Goal: Information Seeking & Learning: Learn about a topic

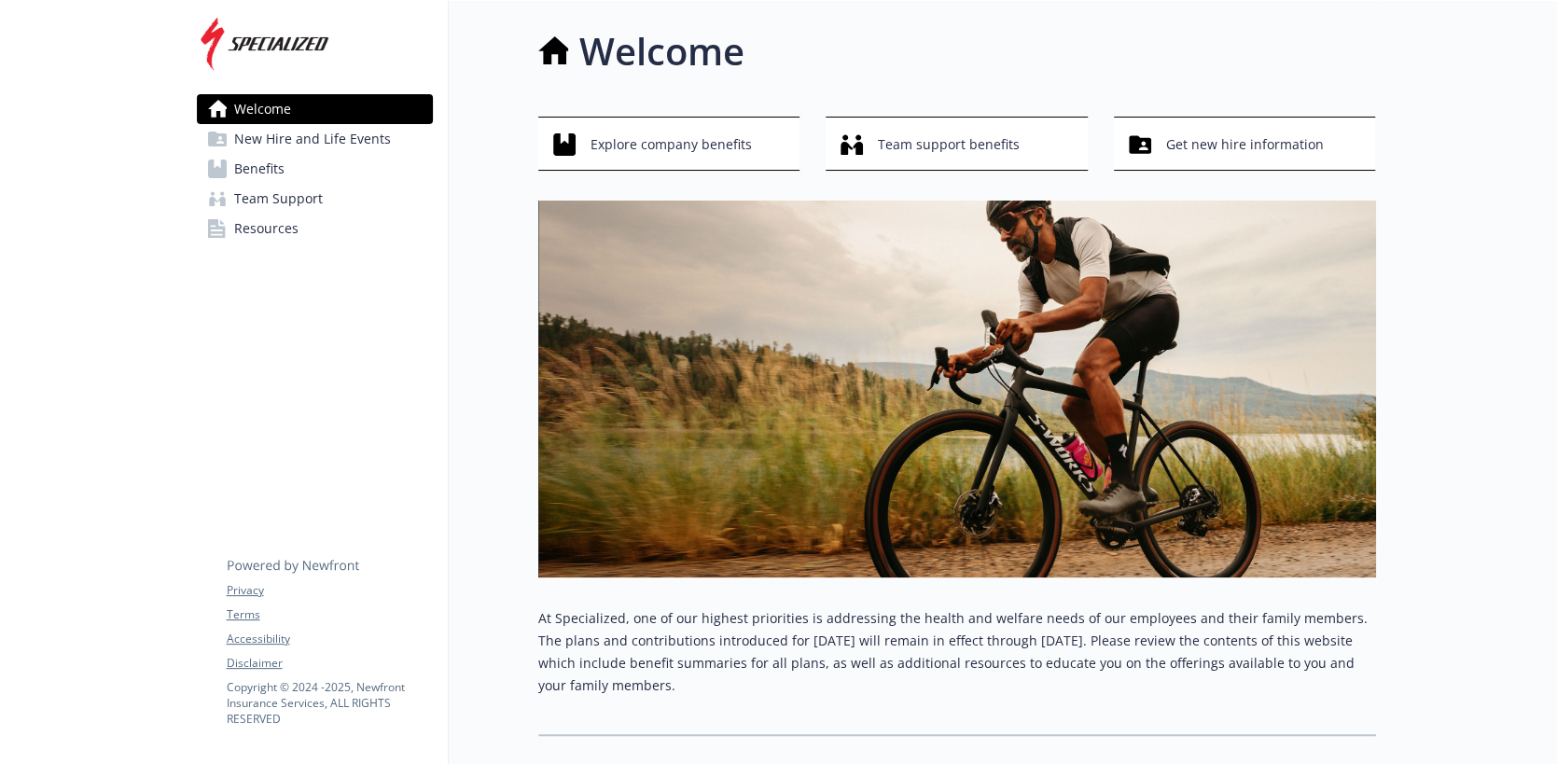
click at [293, 149] on span "New Hire and Life Events" at bounding box center [312, 139] width 157 height 30
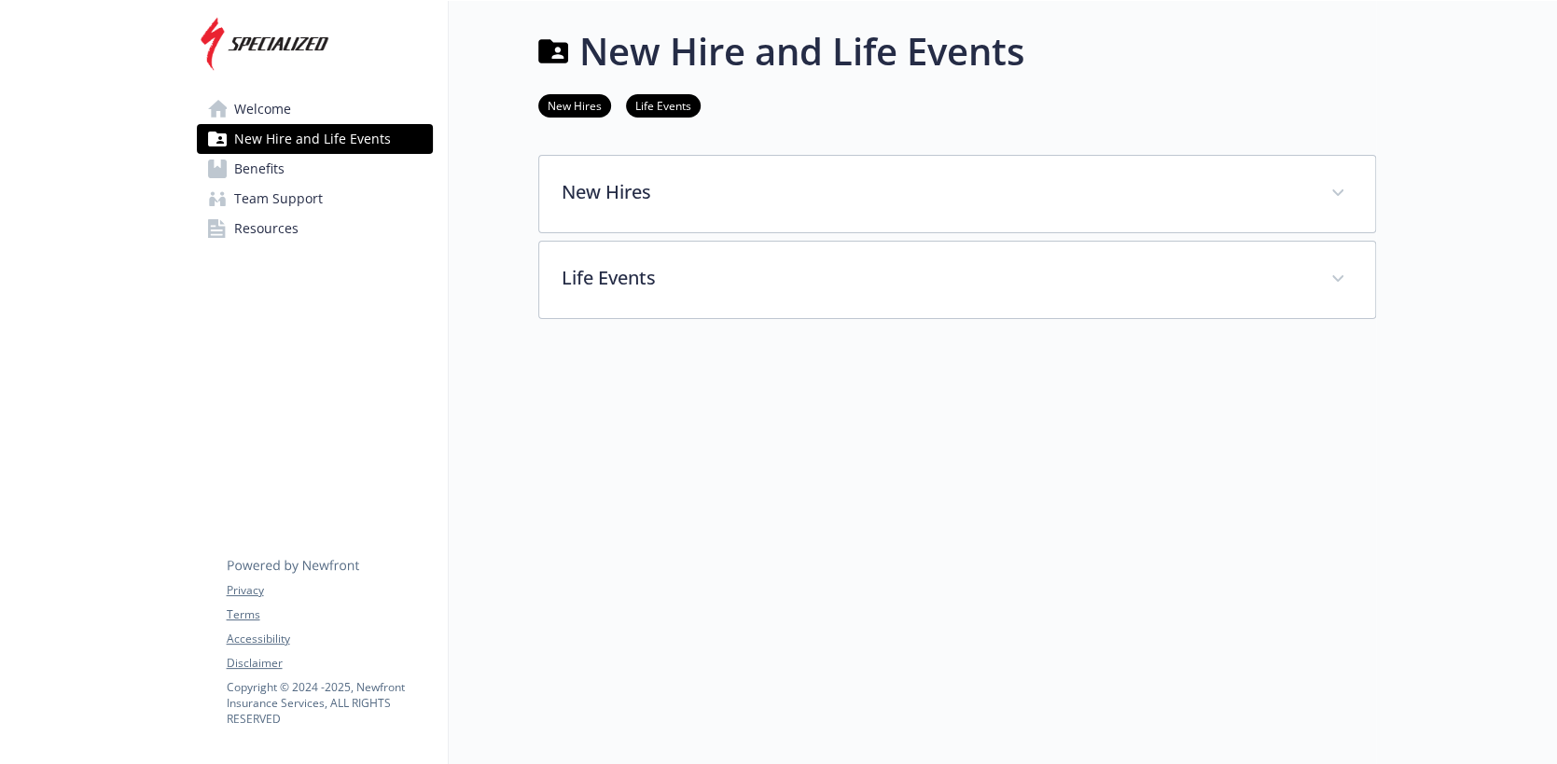
click at [294, 173] on link "Benefits" at bounding box center [315, 169] width 236 height 30
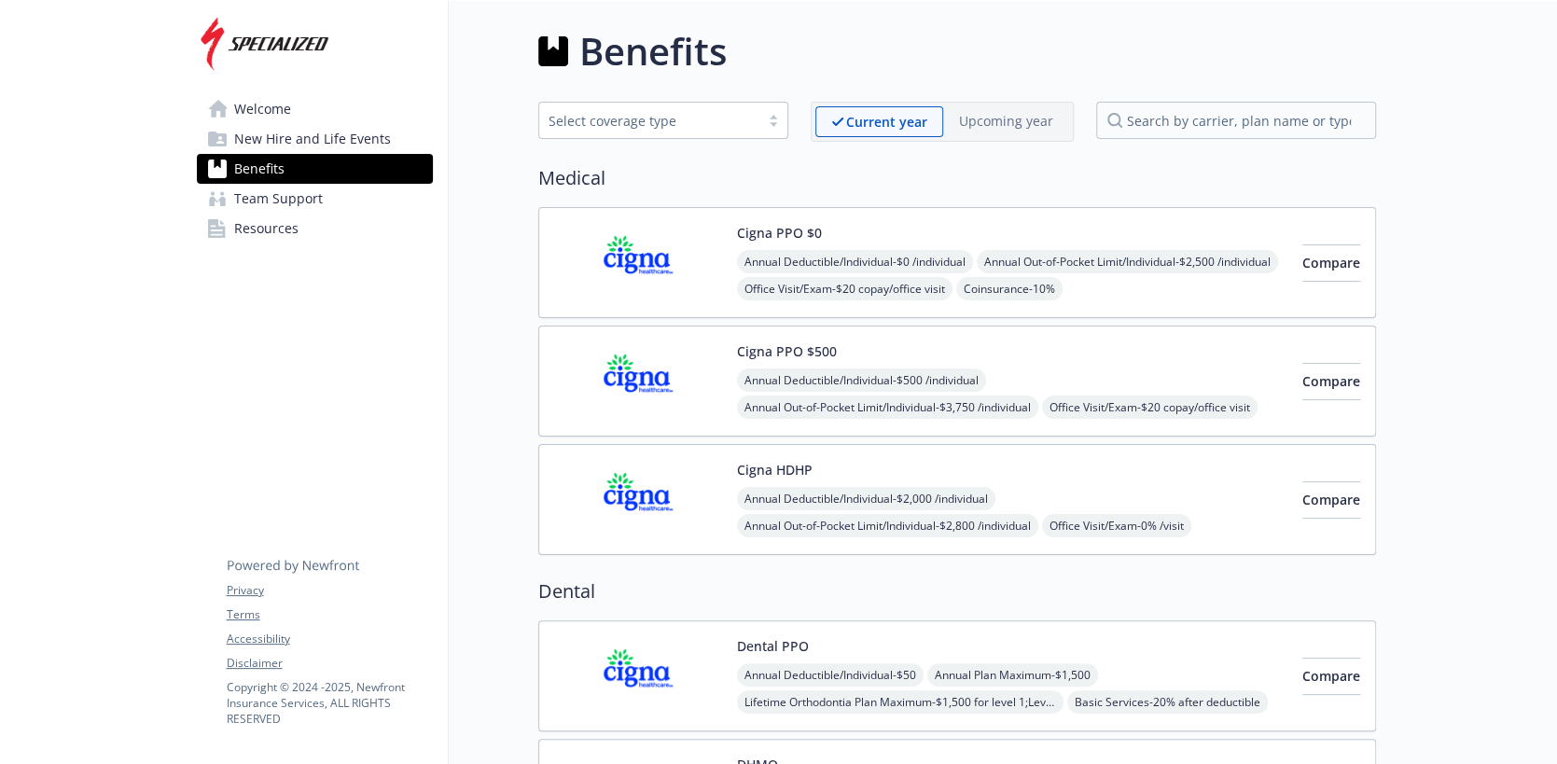
click at [1060, 476] on div "Cigna HDHP Annual Deductible/Individual - $2,000 /individual Annual Out-of-Pock…" at bounding box center [1012, 499] width 550 height 79
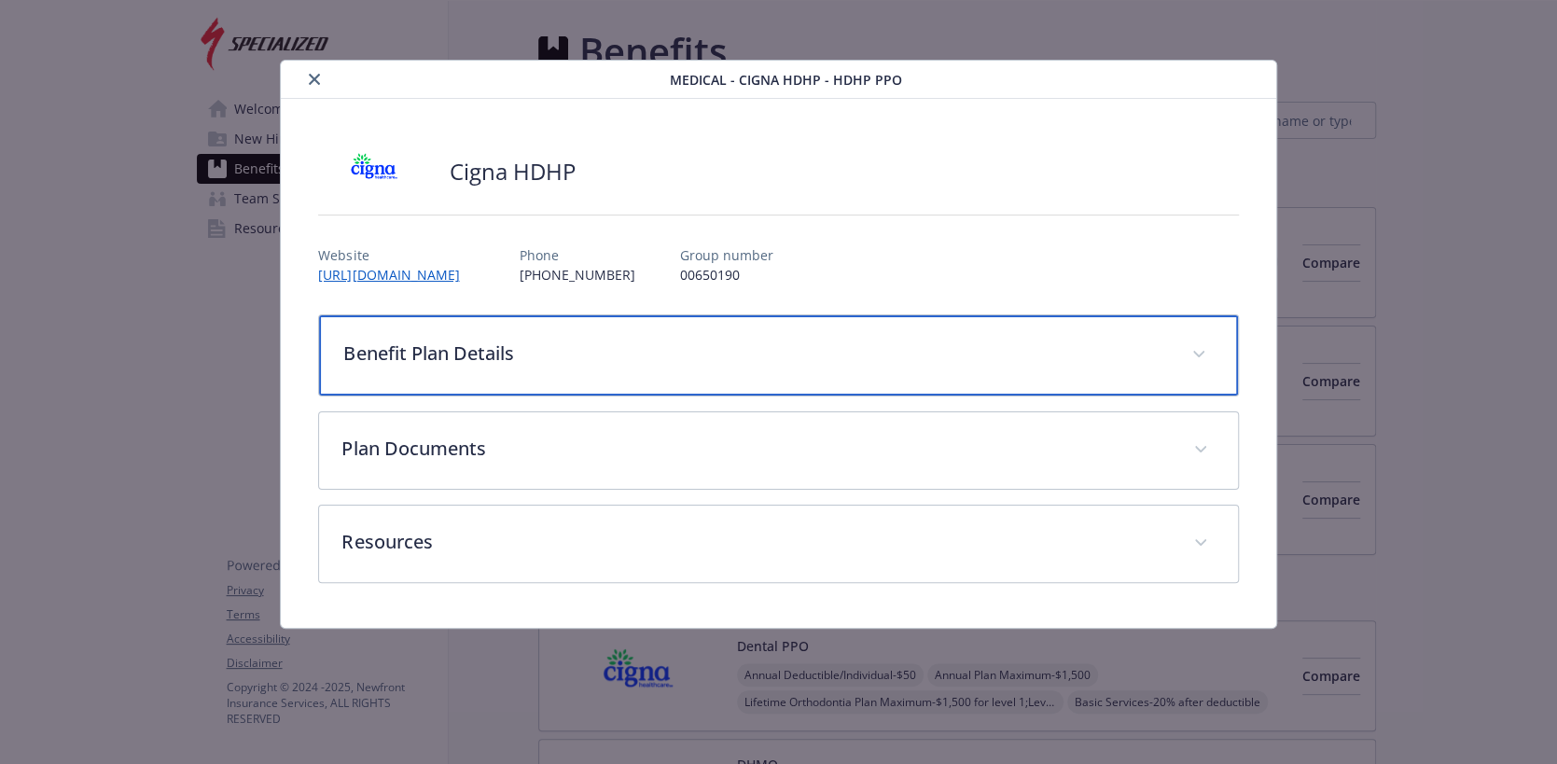
click at [639, 349] on p "Benefit Plan Details" at bounding box center [755, 354] width 825 height 28
